Goal: Task Accomplishment & Management: Use online tool/utility

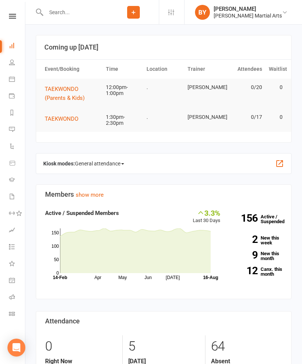
click at [67, 85] on button "TAEKWONDO (Parents & Kids)" at bounding box center [72, 94] width 54 height 18
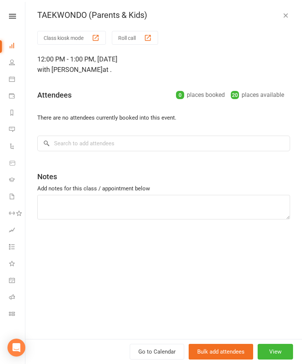
click at [133, 37] on button "Roll call" at bounding box center [135, 38] width 46 height 14
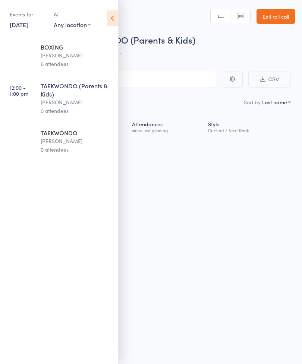
click at [108, 16] on icon at bounding box center [113, 18] width 12 height 16
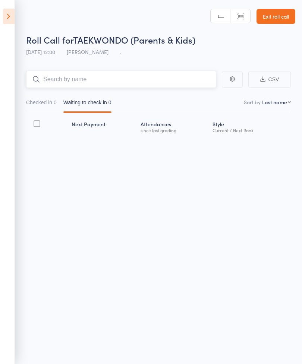
click at [123, 80] on input "search" at bounding box center [121, 79] width 190 height 17
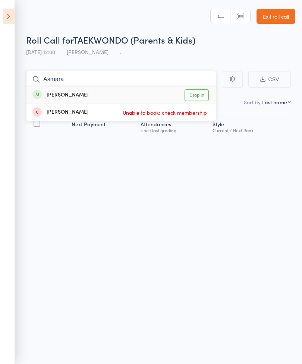
click at [199, 86] on input "Asmara" at bounding box center [121, 79] width 190 height 17
type input "Asmara"
click at [195, 91] on link "Drop in" at bounding box center [196, 95] width 24 height 12
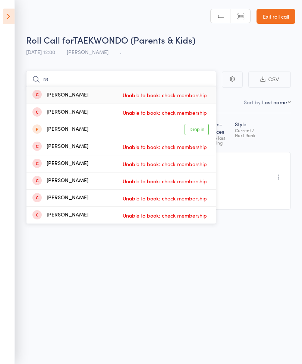
type input "r"
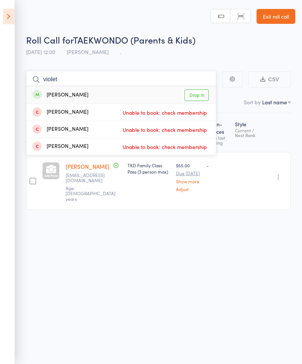
type input "violet"
click at [204, 92] on link "Drop in" at bounding box center [196, 95] width 24 height 12
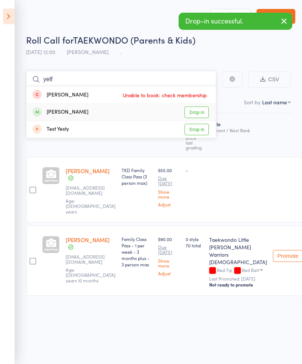
type input "yelf"
click at [199, 110] on link "Drop in" at bounding box center [196, 113] width 24 height 12
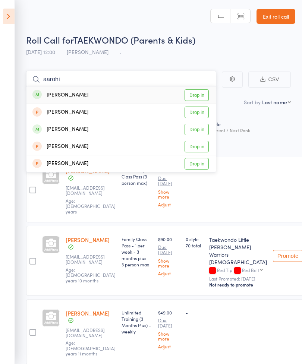
type input "aarohi"
click at [194, 95] on link "Drop in" at bounding box center [196, 95] width 24 height 12
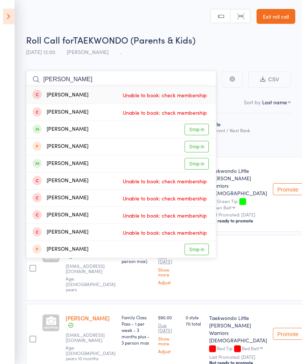
type input "[PERSON_NAME]"
click at [197, 128] on link "Drop in" at bounding box center [196, 130] width 24 height 12
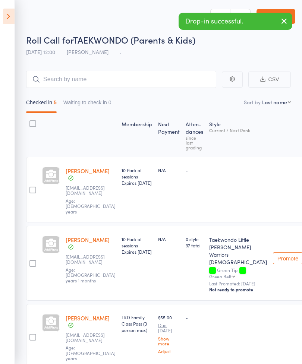
click at [10, 16] on icon at bounding box center [9, 17] width 12 height 16
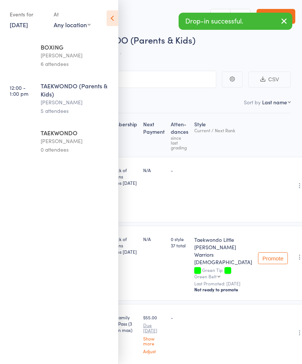
click at [48, 154] on div "0 attendees" at bounding box center [76, 149] width 71 height 9
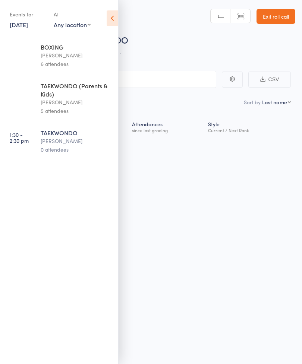
click at [177, 80] on input "search" at bounding box center [113, 79] width 205 height 17
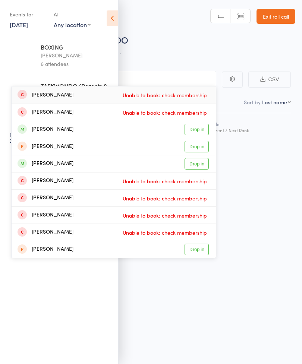
type input "[PERSON_NAME]"
click at [200, 129] on link "Drop in" at bounding box center [196, 130] width 24 height 12
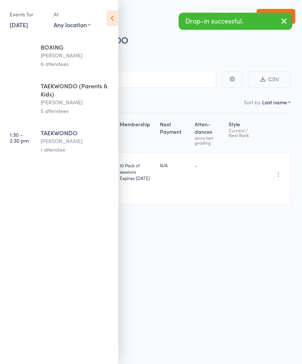
click at [114, 13] on icon at bounding box center [113, 18] width 12 height 16
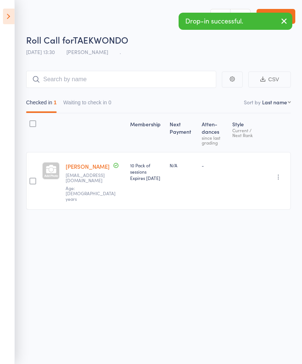
click at [6, 14] on icon at bounding box center [9, 17] width 12 height 16
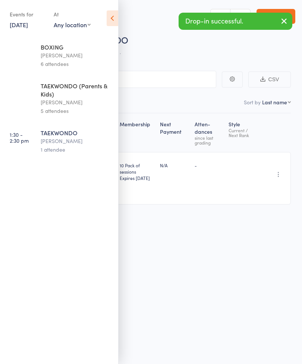
click at [54, 102] on div "[PERSON_NAME]" at bounding box center [76, 102] width 71 height 9
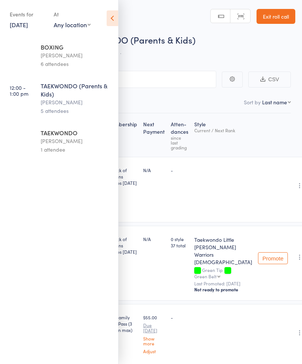
click at [113, 21] on icon at bounding box center [113, 18] width 12 height 16
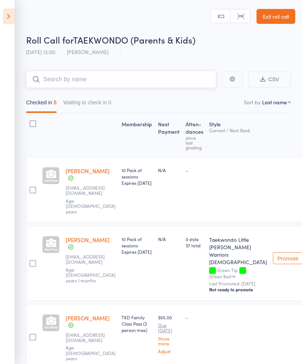
click at [87, 76] on input "search" at bounding box center [121, 79] width 190 height 17
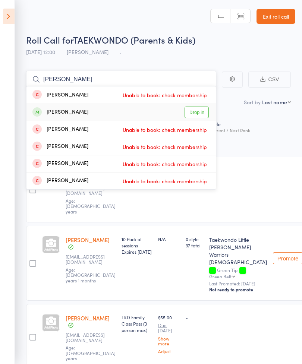
type input "[PERSON_NAME]"
click at [192, 115] on link "Drop in" at bounding box center [196, 113] width 24 height 12
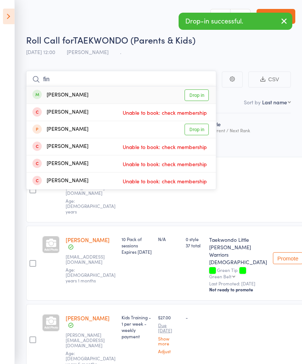
type input "fin"
click at [197, 92] on link "Drop in" at bounding box center [196, 95] width 24 height 12
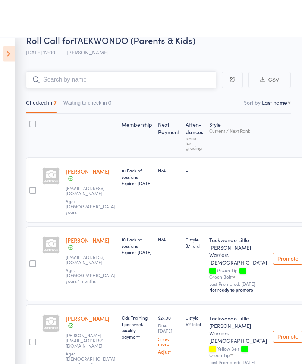
scroll to position [36, 0]
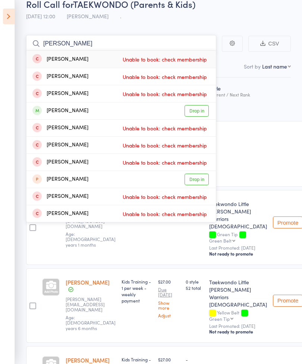
type input "[PERSON_NAME]"
click at [200, 110] on link "Drop in" at bounding box center [196, 111] width 24 height 12
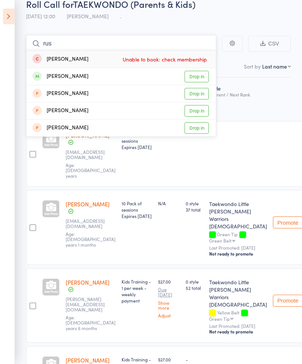
type input "rus"
click at [193, 74] on link "Drop in" at bounding box center [196, 77] width 24 height 12
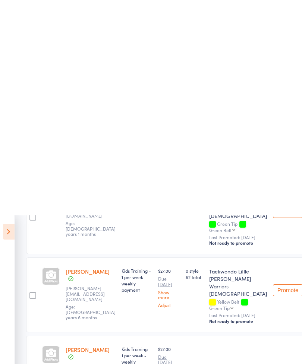
scroll to position [0, 0]
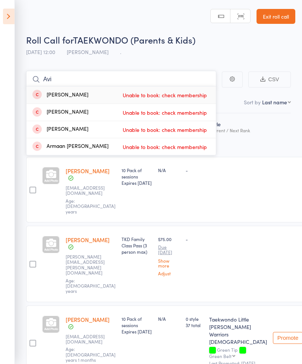
type input "Avi"
click at [52, 92] on div "[PERSON_NAME]" at bounding box center [60, 95] width 56 height 9
